Goal: Task Accomplishment & Management: Manage account settings

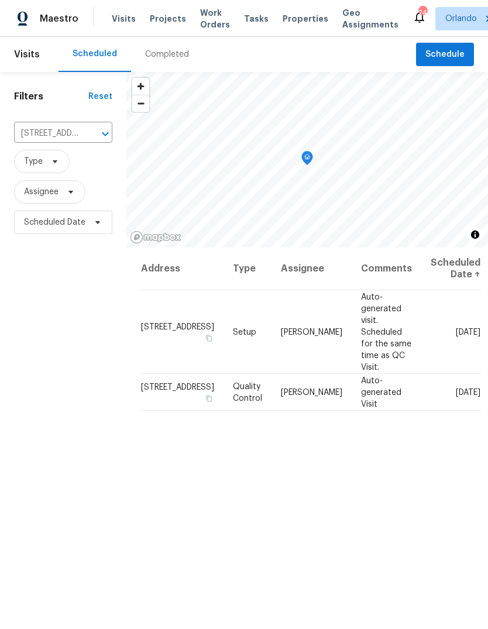
click at [101, 132] on icon "Open" at bounding box center [105, 134] width 14 height 14
click at [60, 281] on div "Filters Reset [STREET_ADDRESS] ​ Type Assignee Scheduled Date" at bounding box center [63, 411] width 126 height 679
click at [87, 136] on icon "Clear" at bounding box center [90, 133] width 7 height 7
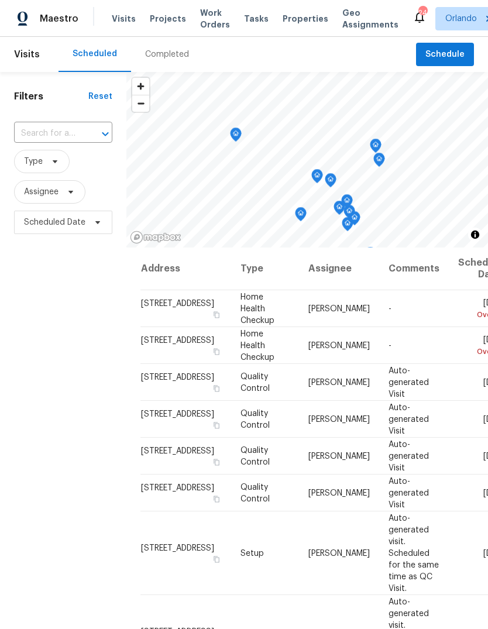
click at [70, 138] on input "text" at bounding box center [47, 134] width 66 height 18
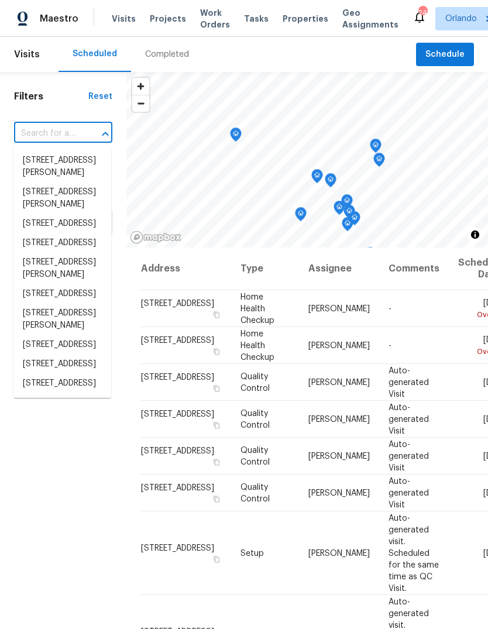
paste input "[STREET_ADDRESS]"
type input "[STREET_ADDRESS]"
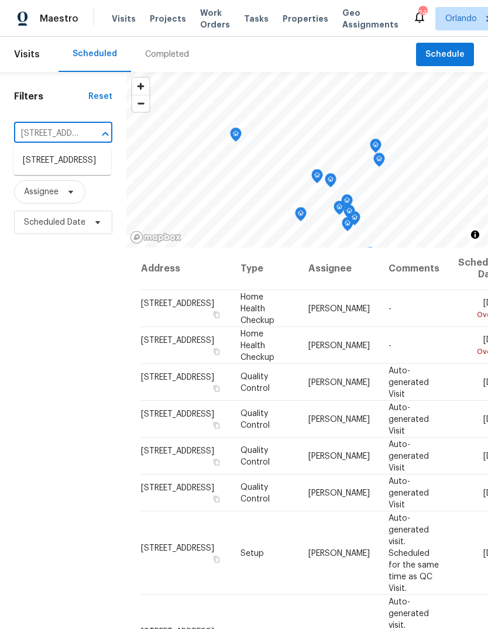
click at [39, 169] on li "[STREET_ADDRESS]" at bounding box center [62, 160] width 98 height 19
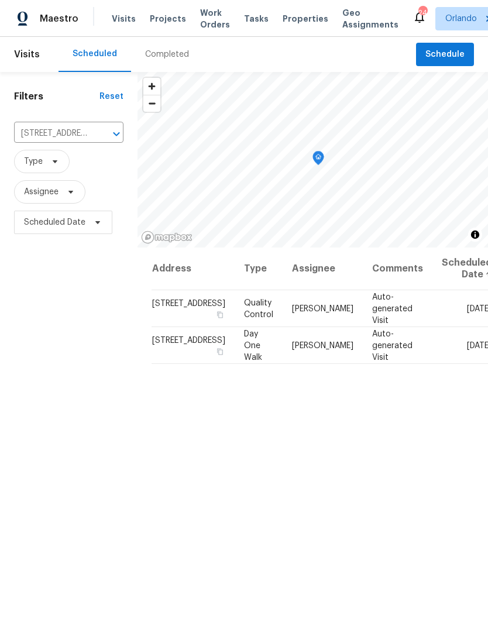
click at [0, 0] on icon at bounding box center [0, 0] width 0 height 0
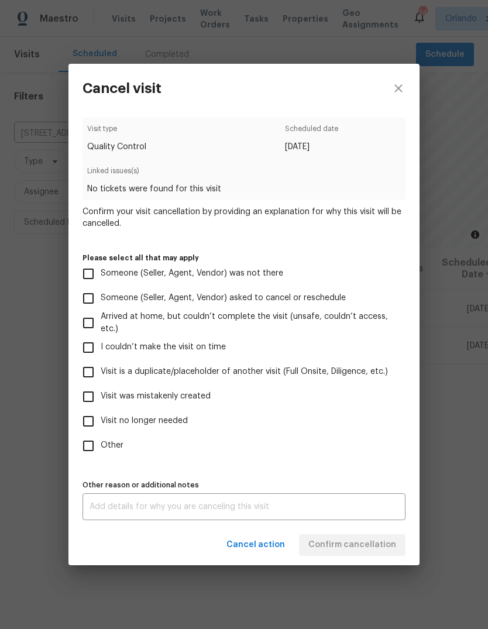
click at [96, 397] on input "Visit was mistakenly created" at bounding box center [88, 396] width 25 height 25
checkbox input "true"
click at [378, 541] on span "Confirm cancellation" at bounding box center [352, 545] width 88 height 15
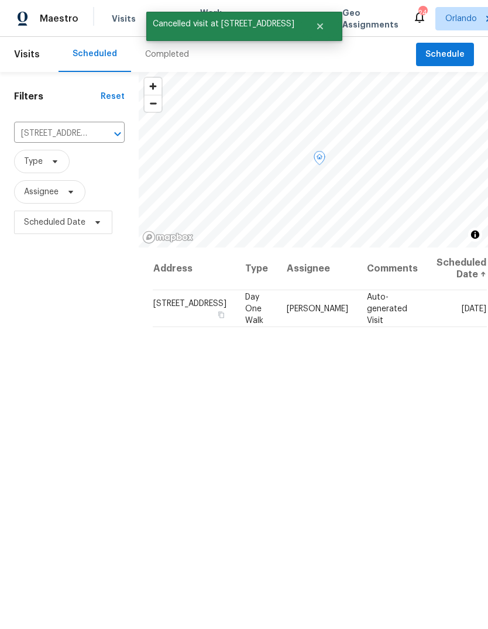
click at [0, 0] on icon at bounding box center [0, 0] width 0 height 0
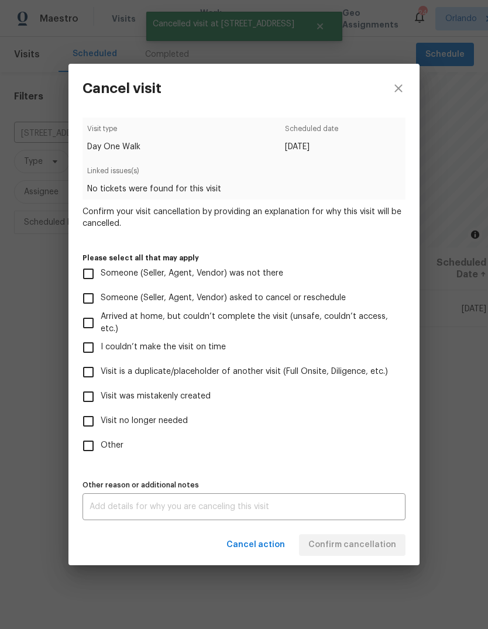
click at [91, 400] on input "Visit was mistakenly created" at bounding box center [88, 396] width 25 height 25
checkbox input "true"
click at [377, 537] on button "Confirm cancellation" at bounding box center [352, 545] width 106 height 22
